Goal: Communication & Community: Answer question/provide support

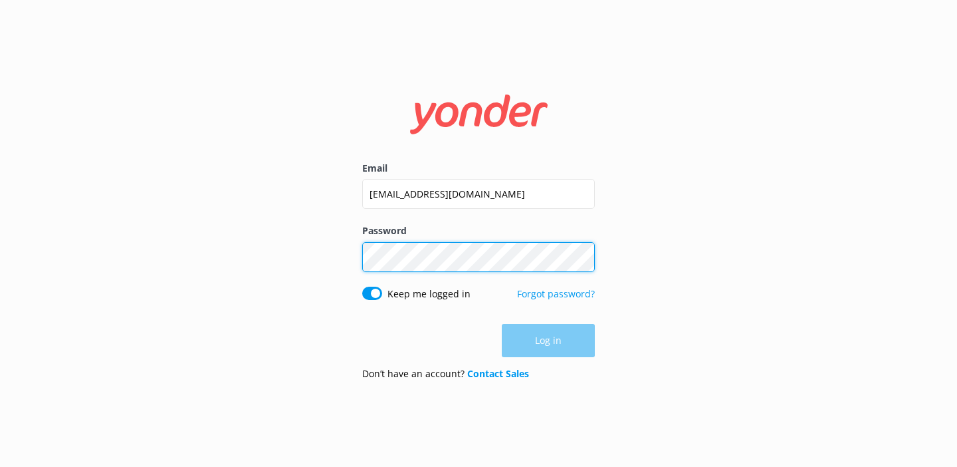
click at [548, 340] on button "Log in" at bounding box center [548, 340] width 93 height 33
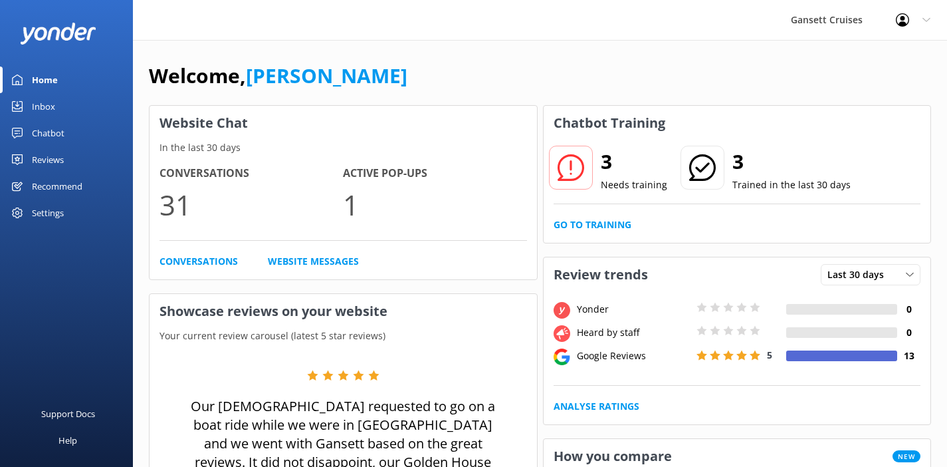
click at [64, 109] on link "Inbox" at bounding box center [66, 106] width 133 height 27
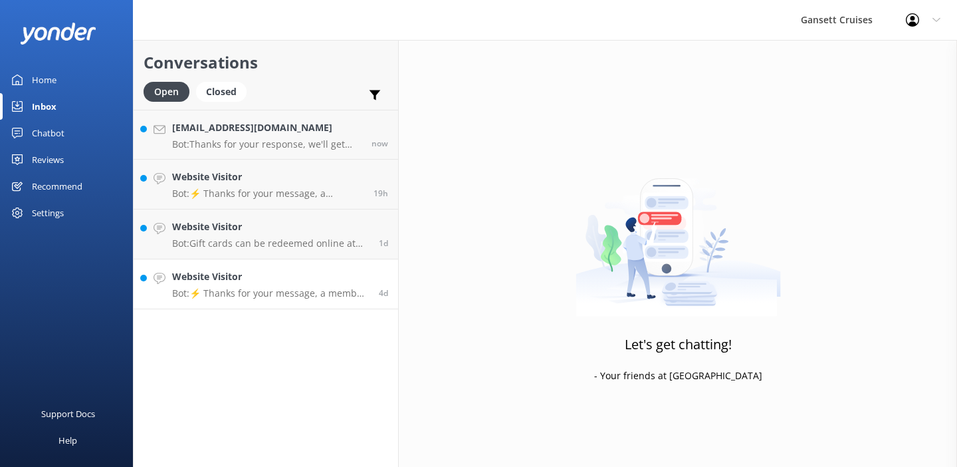
click at [211, 293] on p "Bot: ⚡ Thanks for your message, a member of our staff will get back to you as s…" at bounding box center [270, 293] width 197 height 12
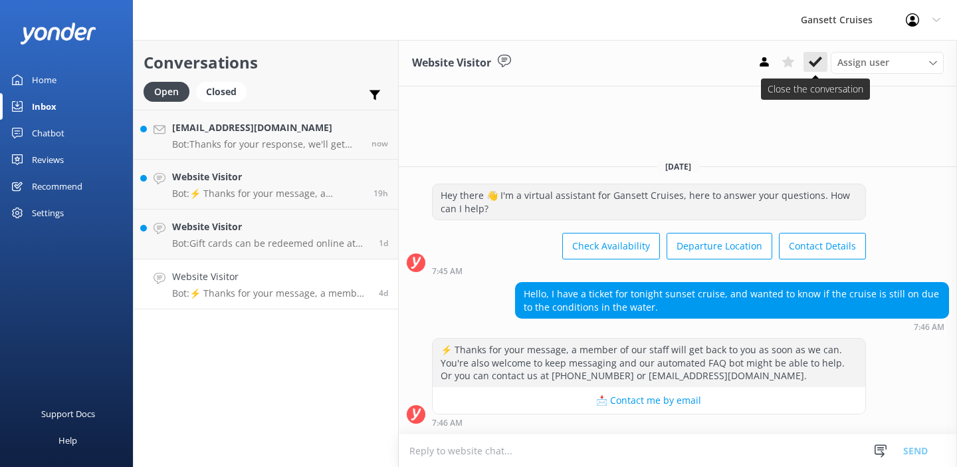
click at [814, 59] on icon at bounding box center [815, 61] width 13 height 13
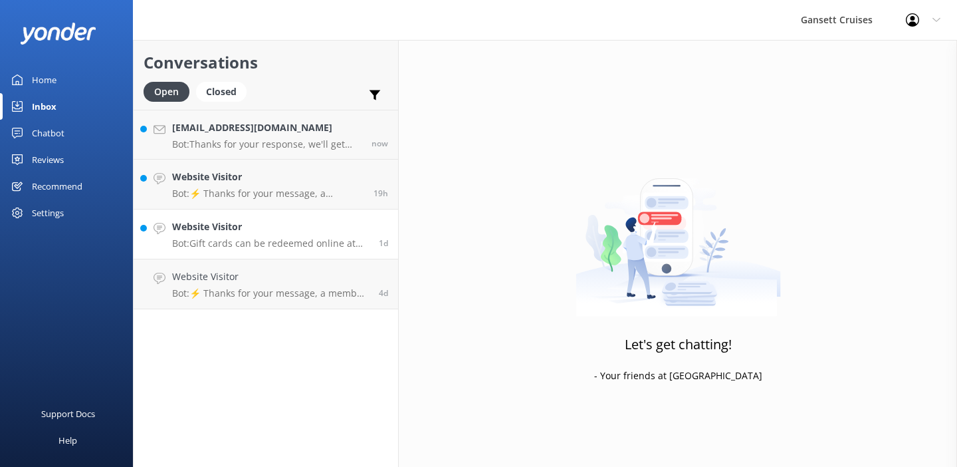
click at [234, 239] on p "Bot: Gift cards can be redeemed online at checkout, over the phone, or in perso…" at bounding box center [270, 243] width 197 height 12
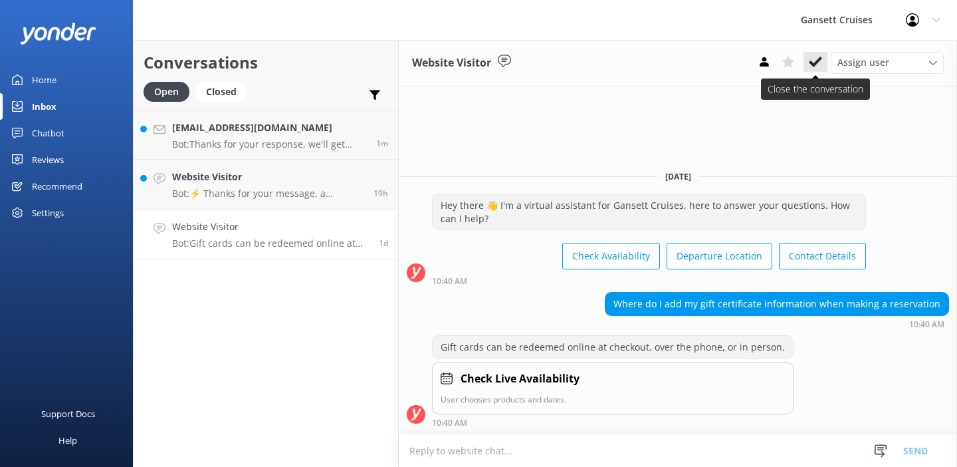
click at [811, 57] on icon at bounding box center [815, 61] width 13 height 13
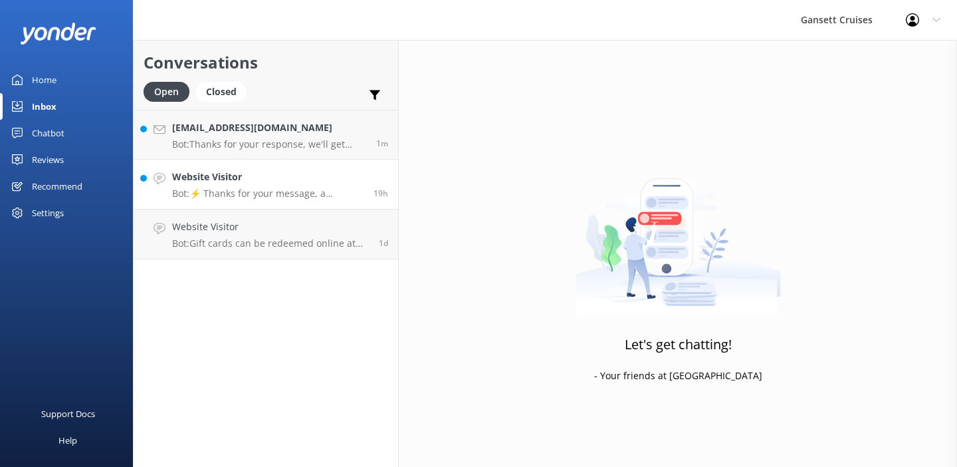
click at [233, 181] on h4 "Website Visitor" at bounding box center [267, 177] width 191 height 15
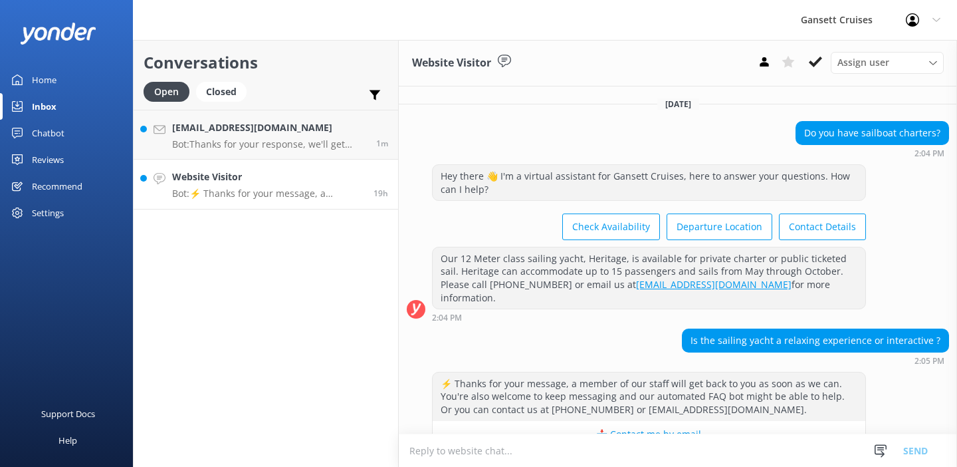
scroll to position [16, 0]
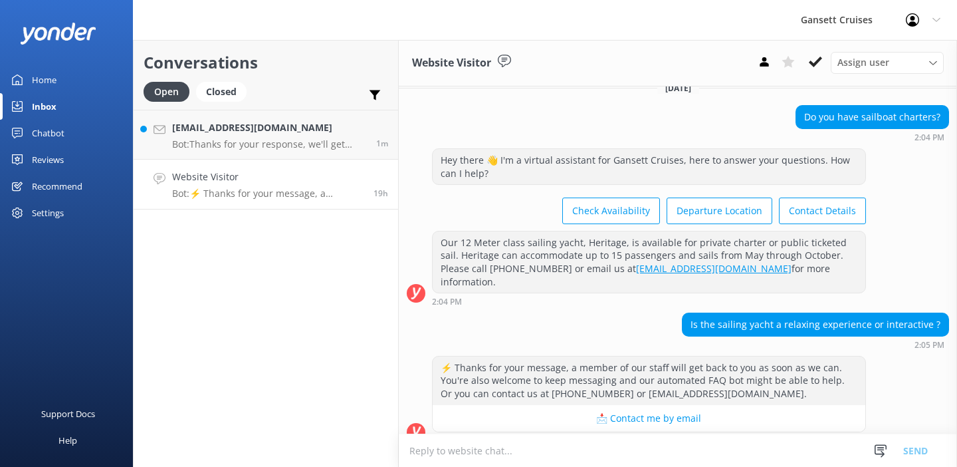
click at [487, 447] on textarea at bounding box center [678, 450] width 558 height 33
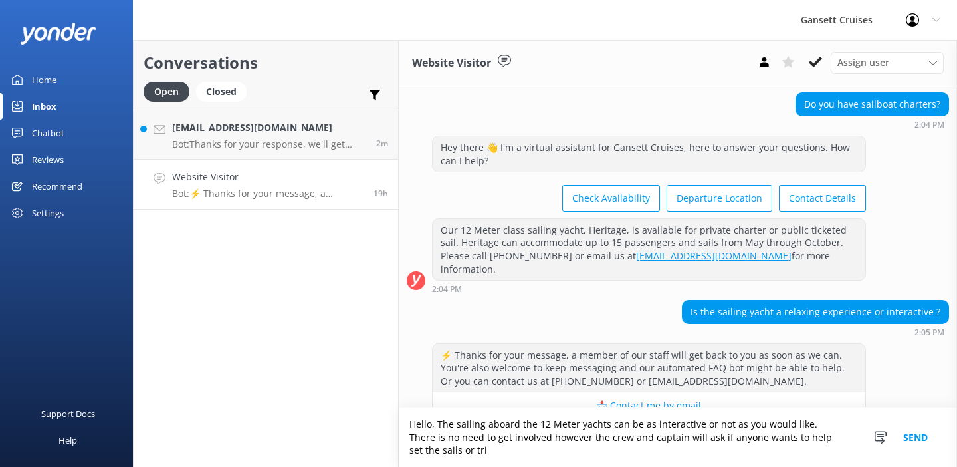
scroll to position [41, 0]
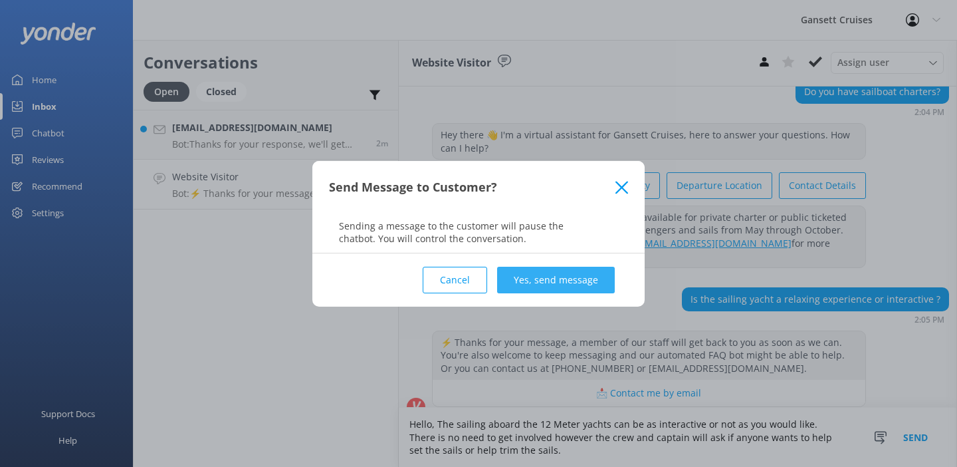
type textarea "Hello, The sailing aboard the 12 Meter yachts can be as interactive or not as y…"
click at [575, 278] on button "Yes, send message" at bounding box center [556, 280] width 118 height 27
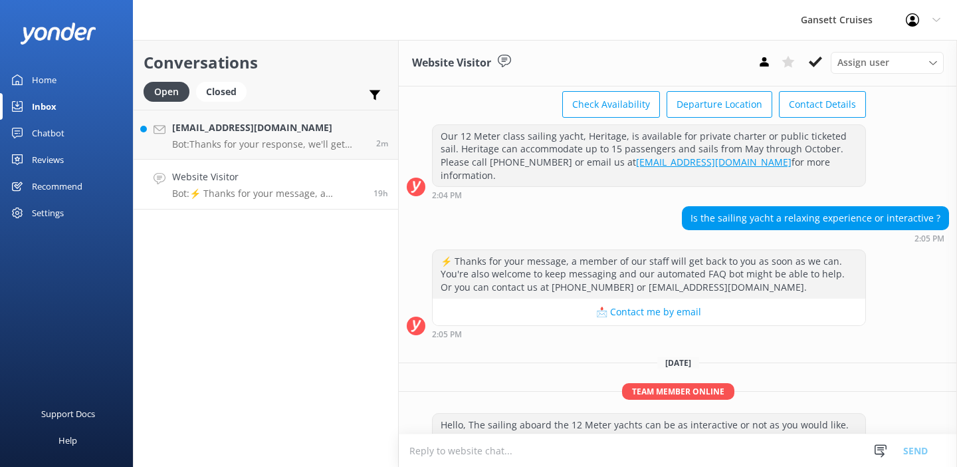
scroll to position [152, 0]
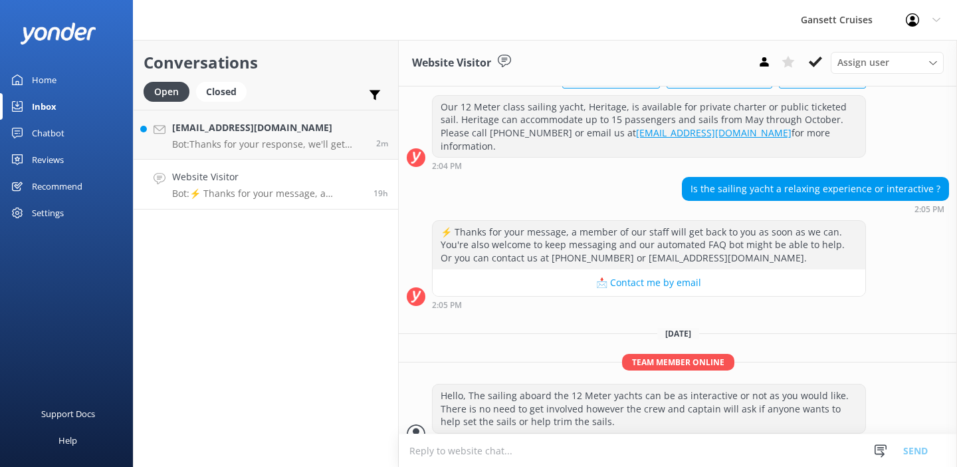
click at [267, 179] on h4 "Website Visitor" at bounding box center [267, 177] width 191 height 15
click at [814, 60] on icon at bounding box center [815, 61] width 13 height 13
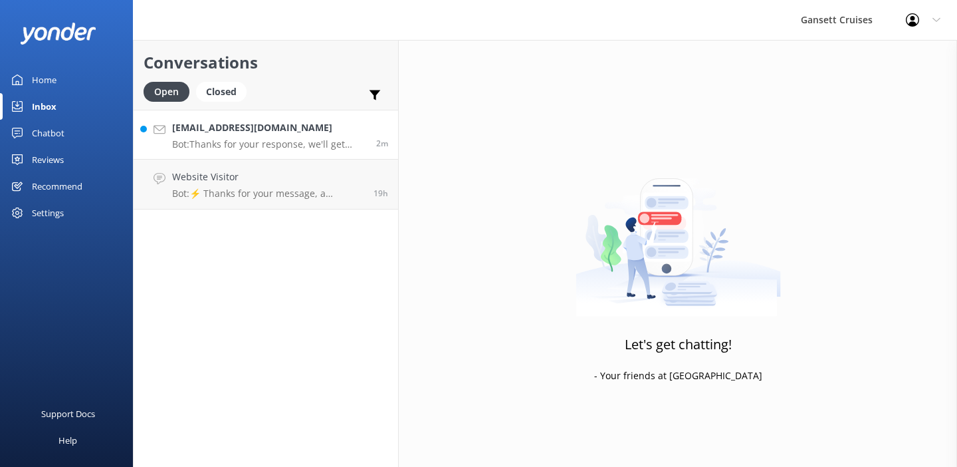
click at [271, 138] on p "Bot: Thanks for your response, we'll get back to you as soon as we can during o…" at bounding box center [269, 144] width 194 height 12
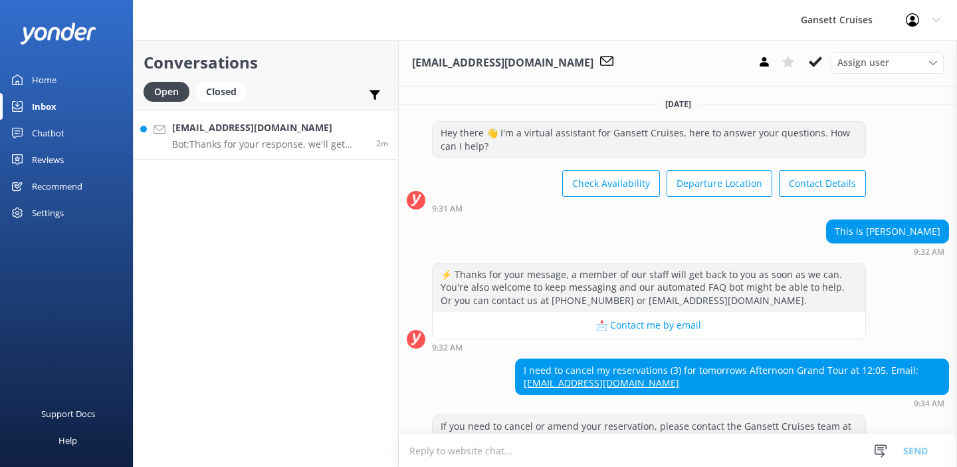
scroll to position [207, 0]
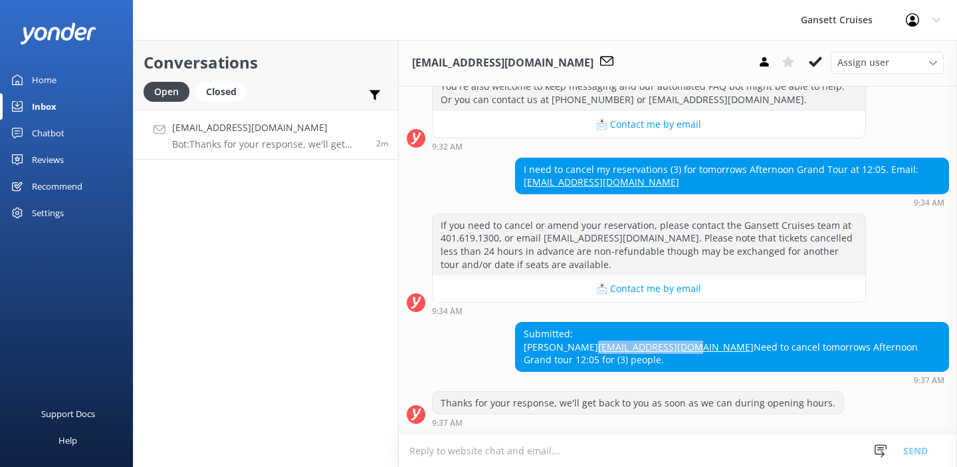
drag, startPoint x: 732, startPoint y: 351, endPoint x: 632, endPoint y: 350, distance: 99.7
click at [632, 350] on div "Submitted: [PERSON_NAME] [EMAIL_ADDRESS][DOMAIN_NAME] Need to cancel tomorrows …" at bounding box center [732, 346] width 433 height 49
click at [515, 450] on textarea at bounding box center [678, 450] width 558 height 33
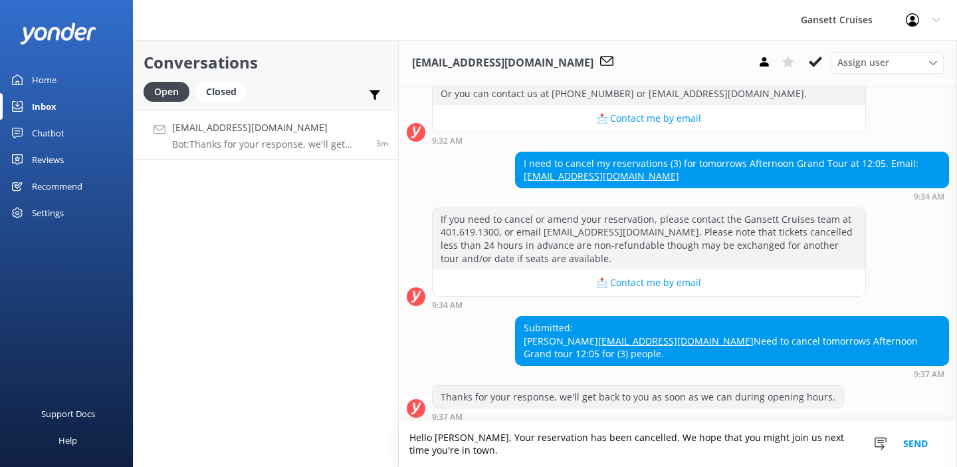
scroll to position [219, 0]
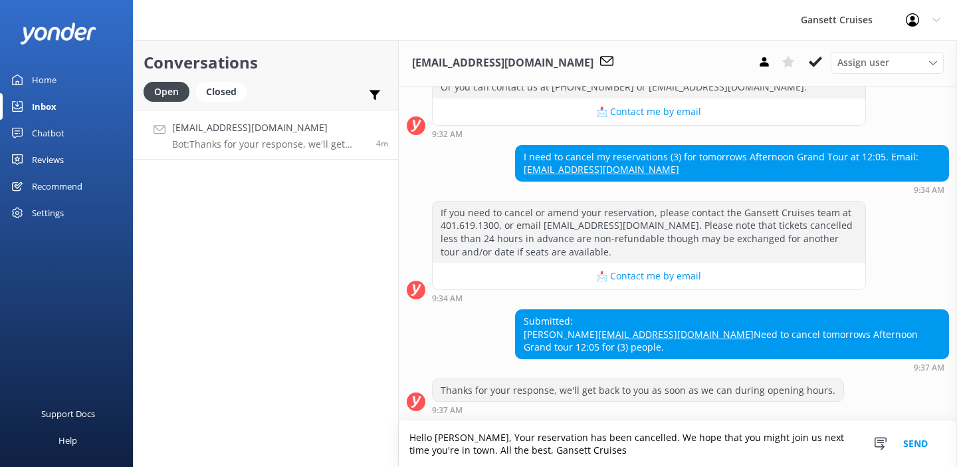
click at [614, 439] on textarea "Hello [PERSON_NAME], Your reservation has been cancelled. We hope that you migh…" at bounding box center [678, 444] width 558 height 46
type textarea "Hello [PERSON_NAME], Your reservation has been cancelled and you have been refu…"
click at [924, 443] on button "Send" at bounding box center [916, 444] width 50 height 46
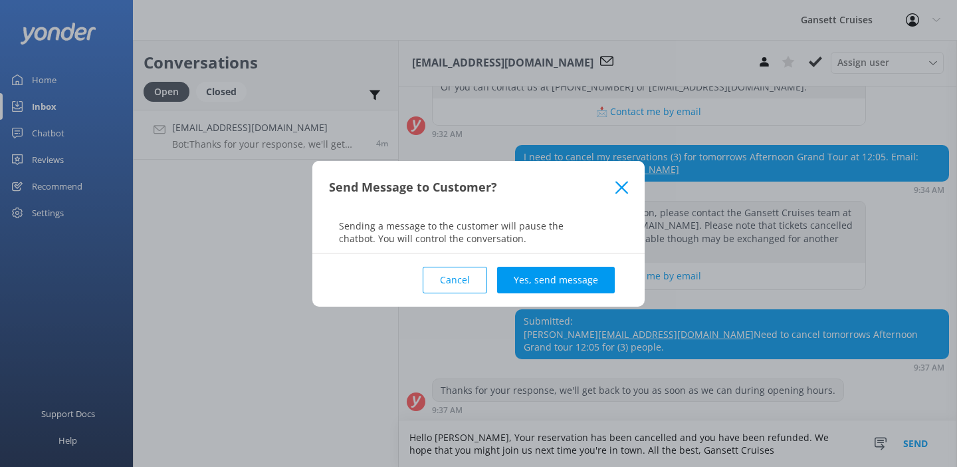
click at [570, 283] on button "Yes, send message" at bounding box center [556, 280] width 118 height 27
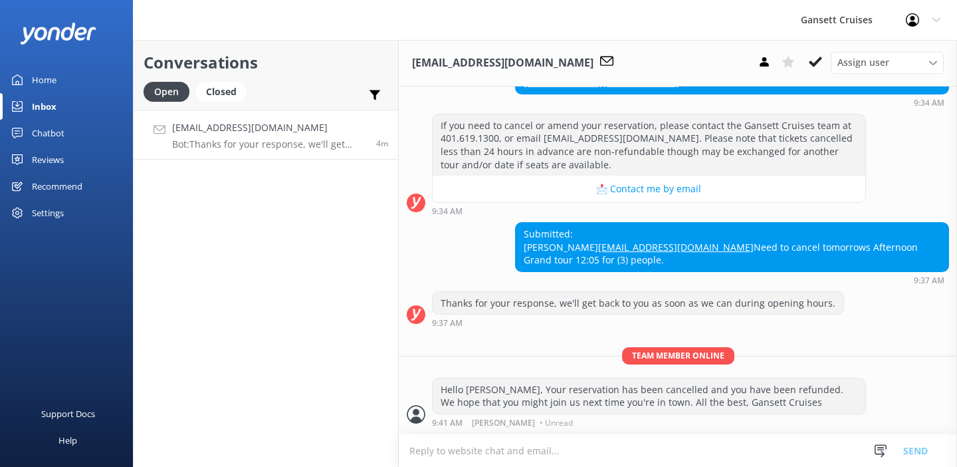
scroll to position [305, 0]
click at [322, 140] on p "Bot: Thanks for your response, we'll get back to you as soon as we can during o…" at bounding box center [269, 144] width 194 height 12
click at [810, 63] on use at bounding box center [815, 62] width 13 height 11
